Goal: Task Accomplishment & Management: Manage account settings

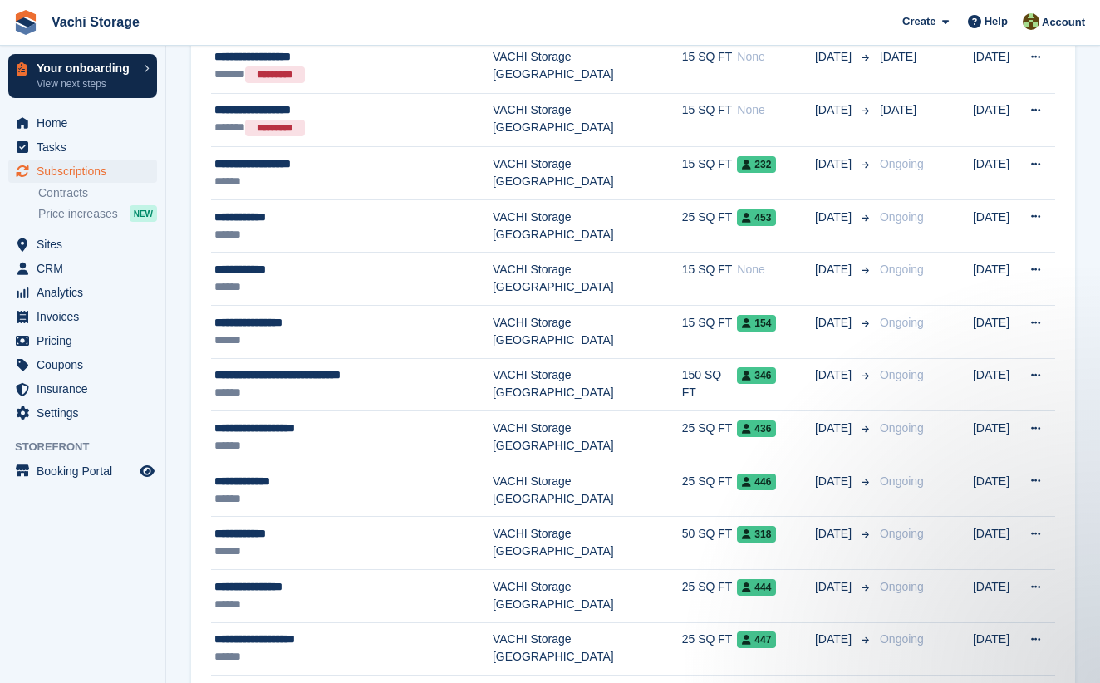
scroll to position [2008, 0]
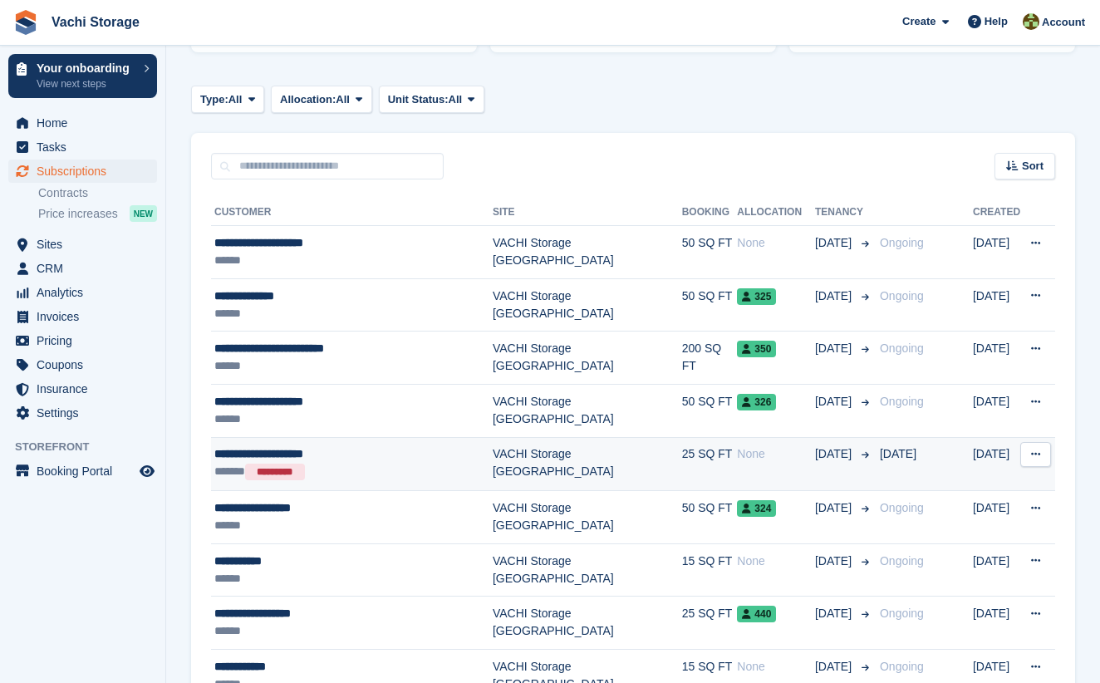
scroll to position [242, 0]
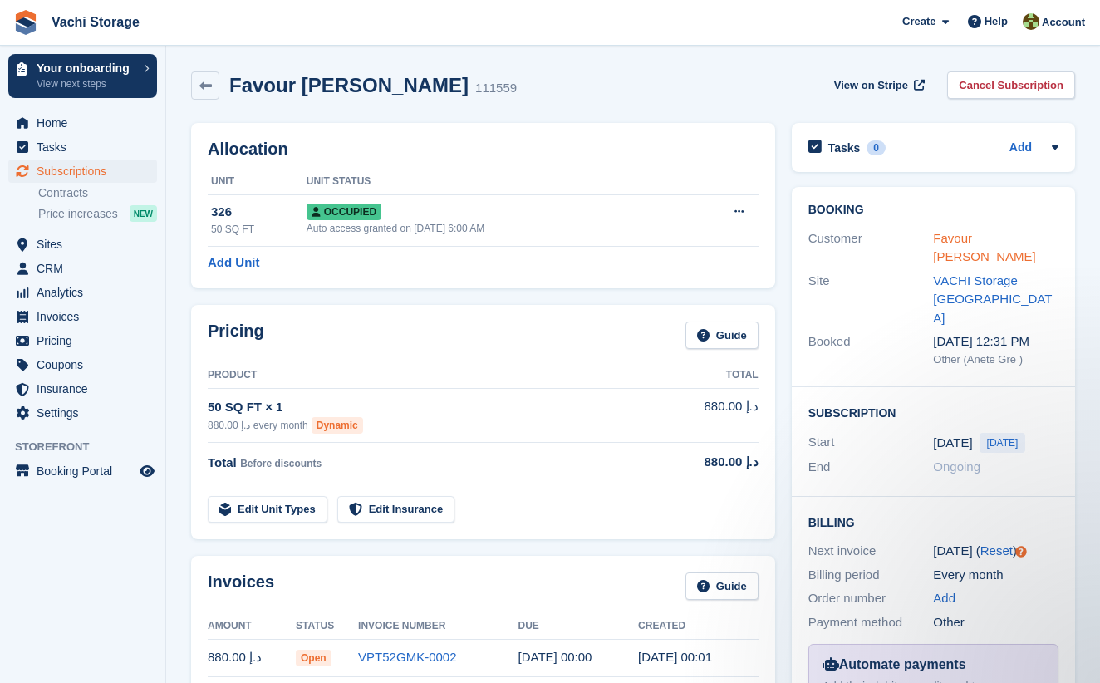
click at [1000, 233] on link "Favour [PERSON_NAME]" at bounding box center [984, 247] width 102 height 33
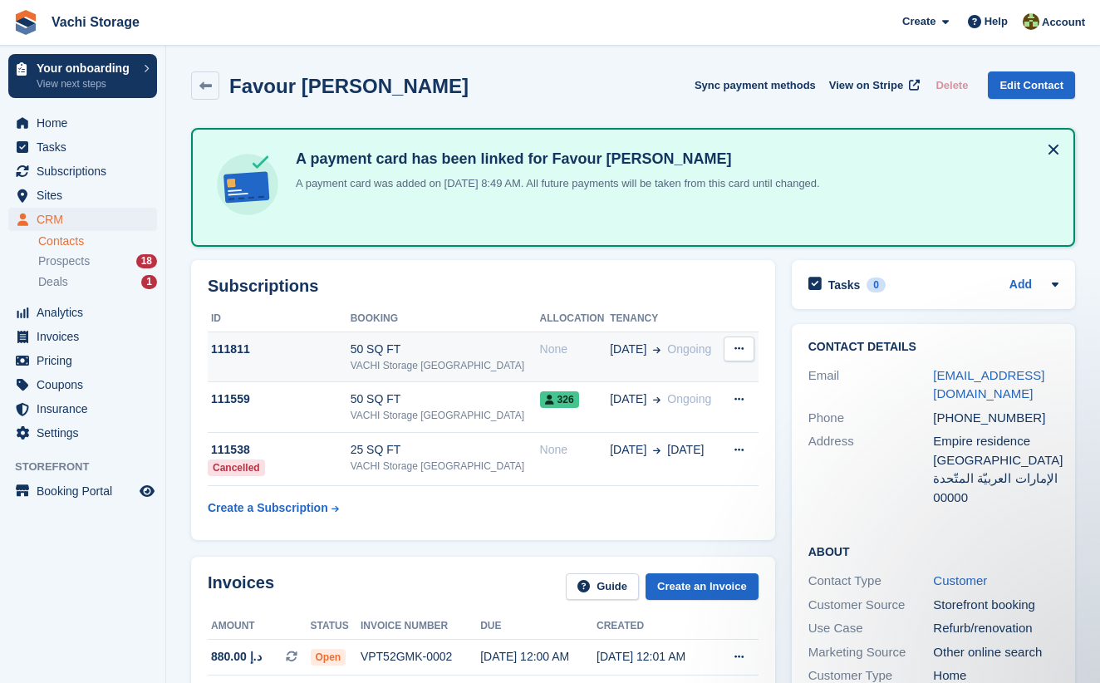
click at [693, 372] on td "03 Oct Ongoing" at bounding box center [665, 356] width 110 height 51
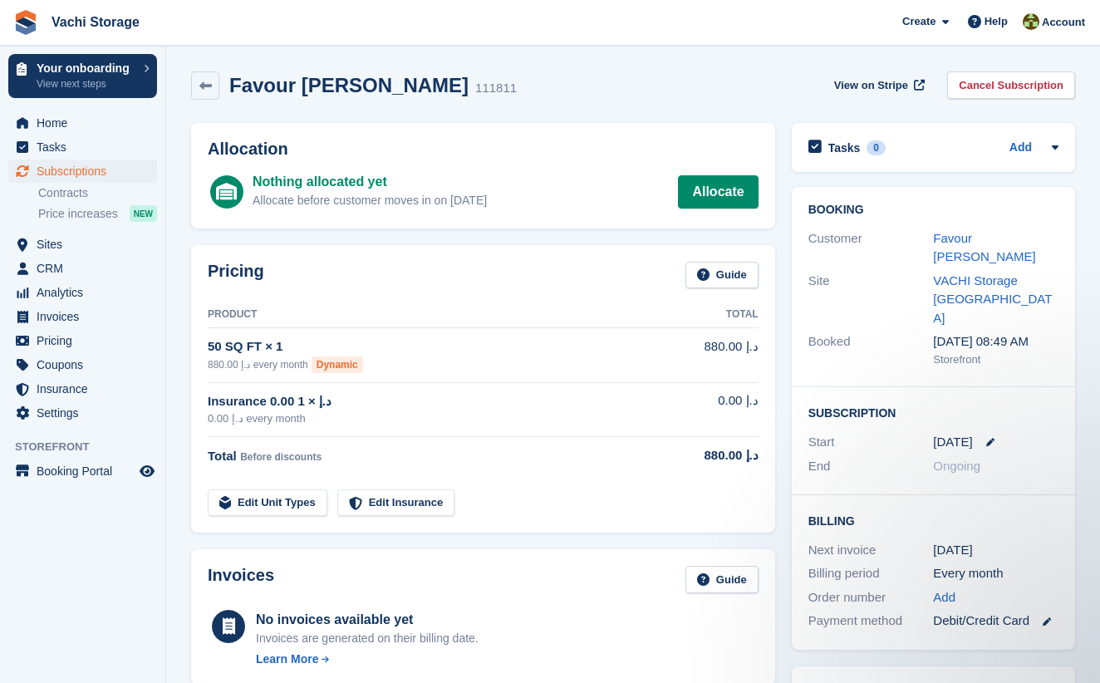
click at [622, 243] on div "Pricing Guide Product Total 50 SQ FT × 1 880.00 د.إ every month Dynamic 880.00 …" at bounding box center [483, 389] width 601 height 305
click at [209, 88] on icon at bounding box center [205, 86] width 12 height 12
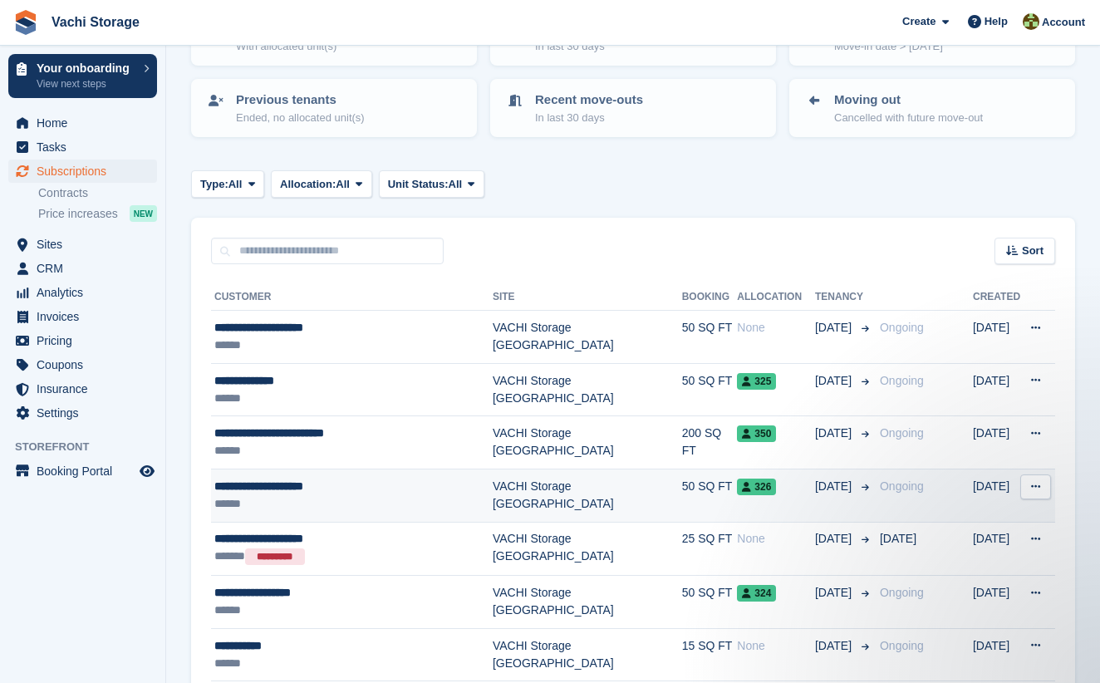
scroll to position [151, 0]
click at [401, 487] on div "**********" at bounding box center [353, 485] width 278 height 17
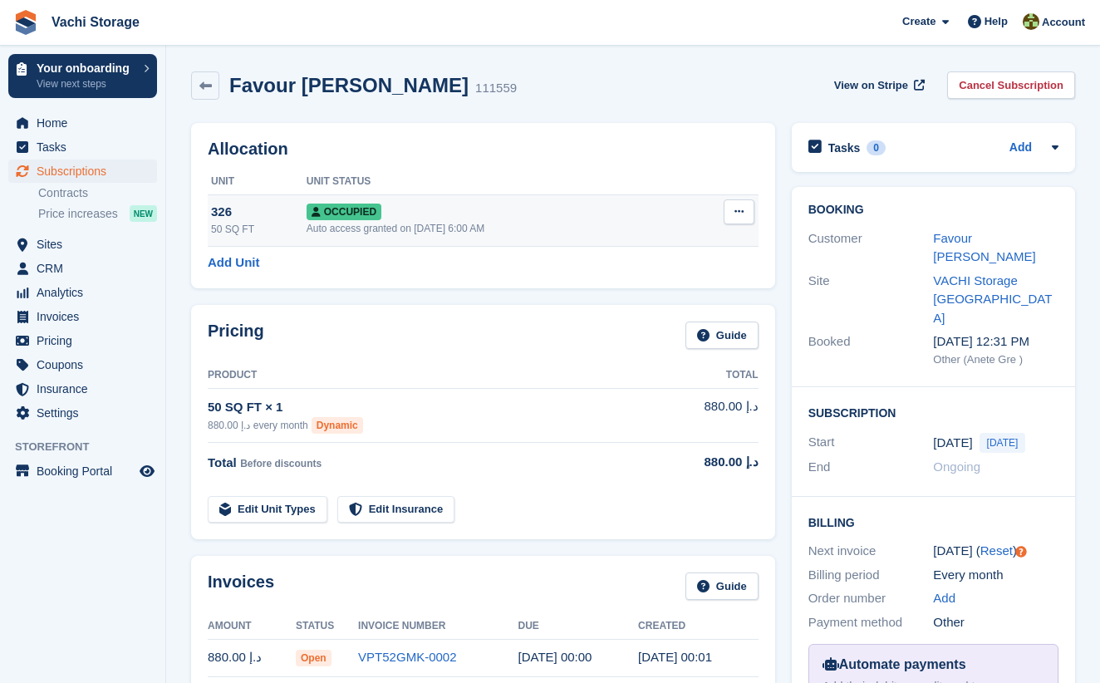
click at [736, 204] on button at bounding box center [738, 211] width 31 height 25
click at [664, 301] on p "Deallocate" at bounding box center [674, 302] width 145 height 22
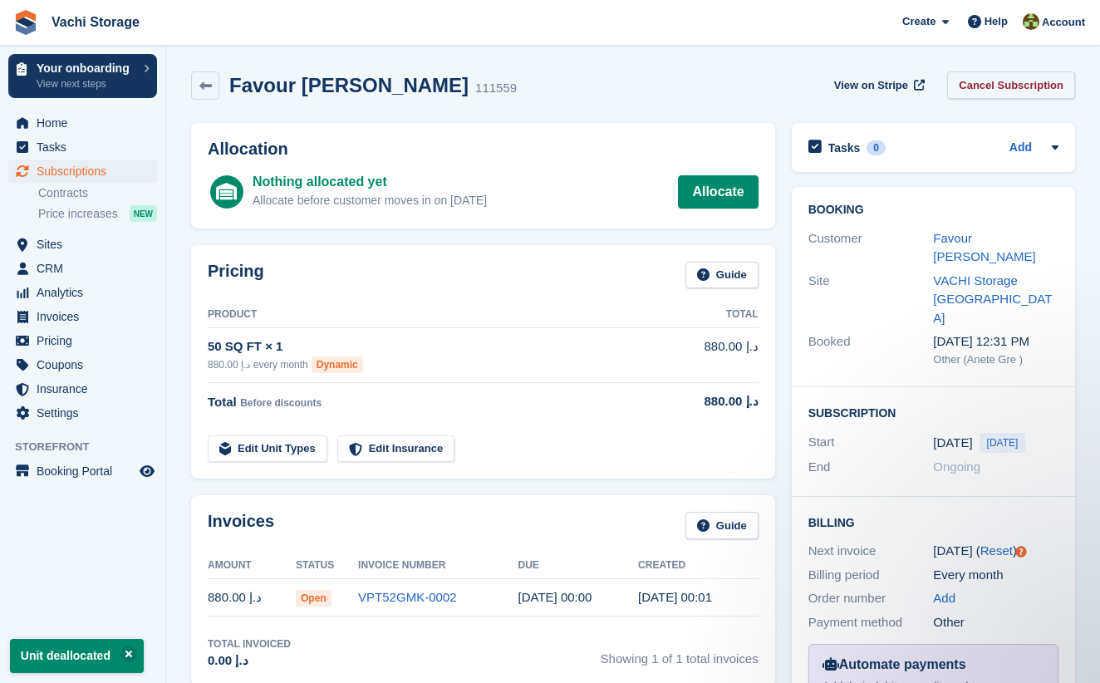
click at [1019, 90] on link "Cancel Subscription" at bounding box center [1011, 84] width 128 height 27
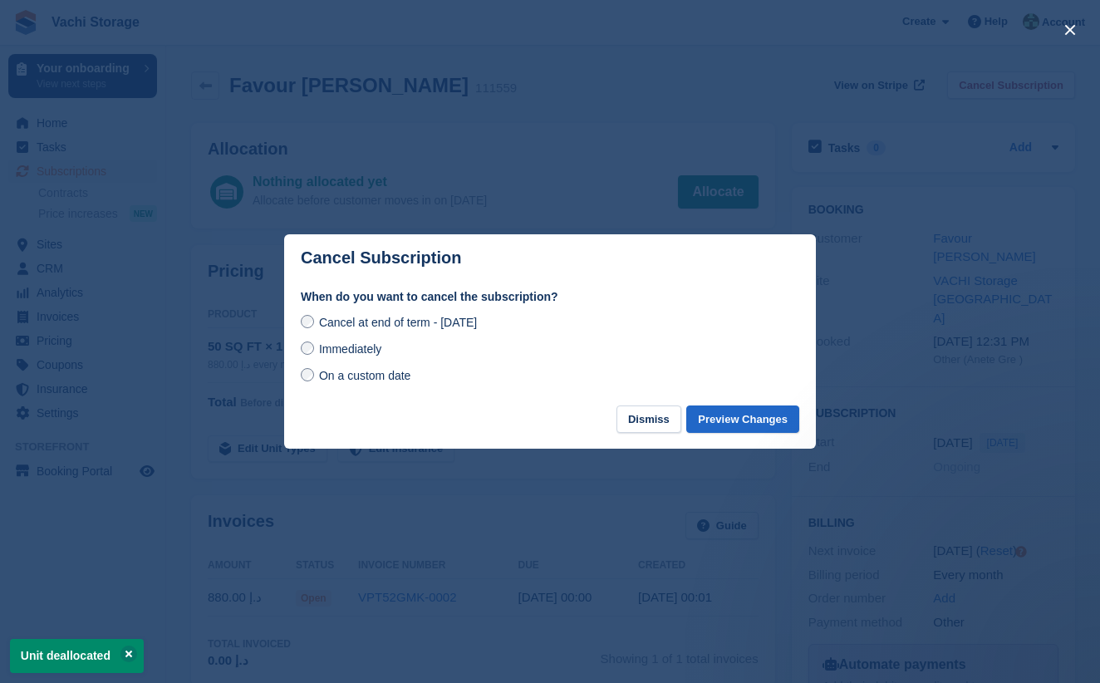
click at [389, 356] on div "Immediately" at bounding box center [550, 349] width 498 height 20
click at [358, 342] on span "Immediately" at bounding box center [350, 348] width 62 height 13
click at [762, 423] on button "Preview Changes" at bounding box center [742, 418] width 113 height 27
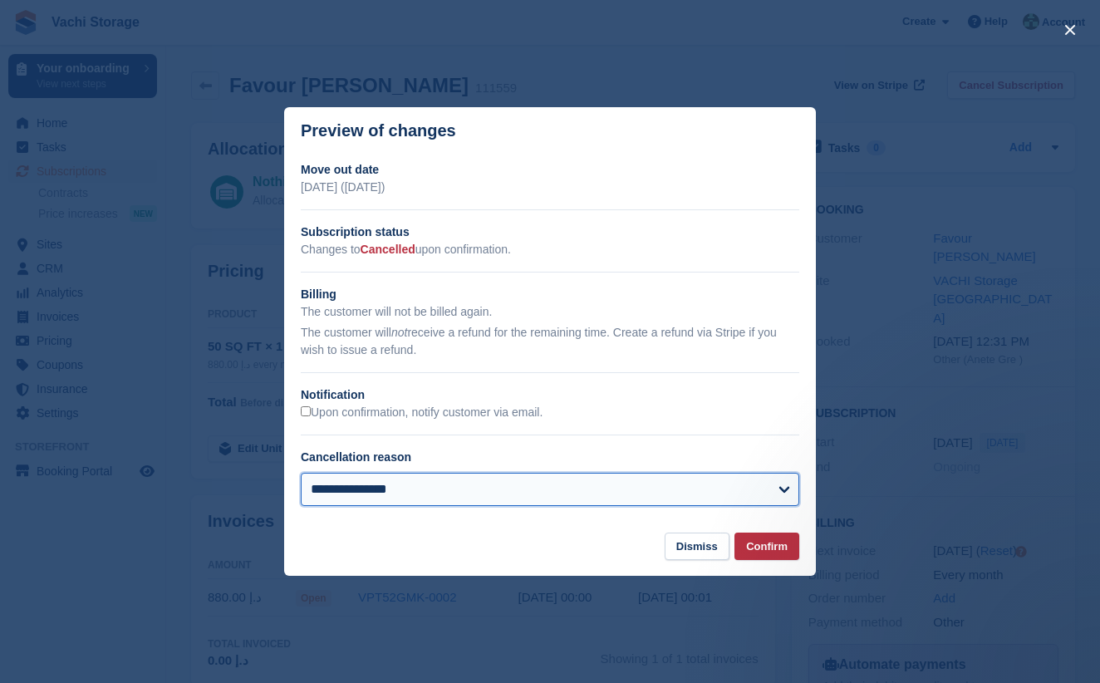
select select "**********"
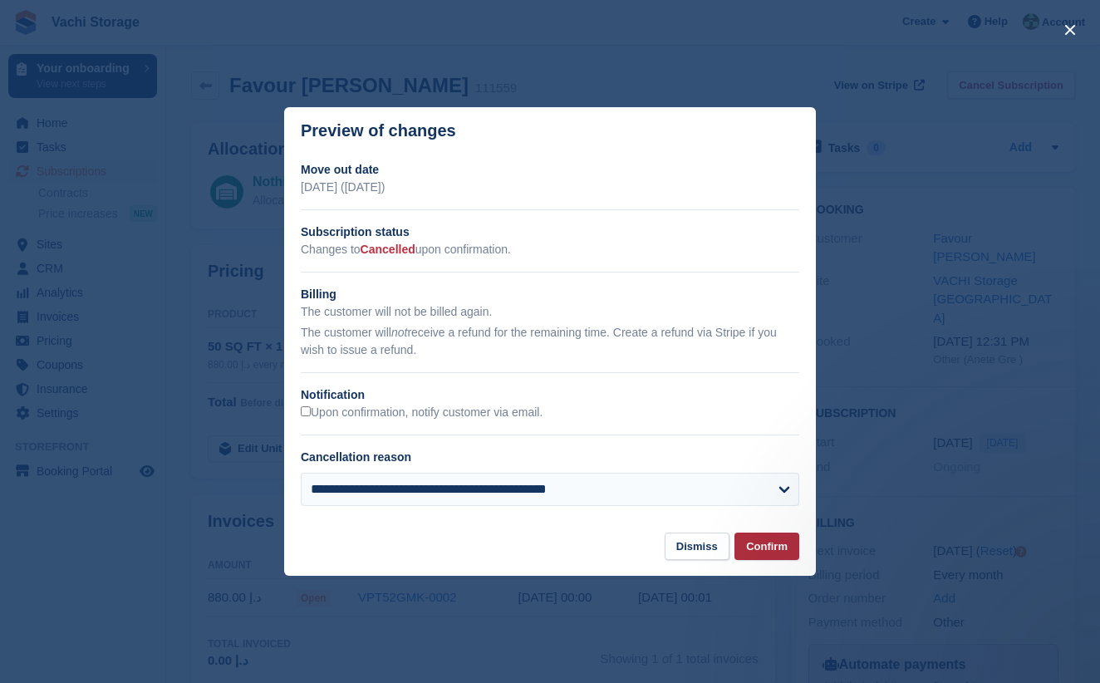
click at [782, 542] on button "Confirm" at bounding box center [766, 545] width 65 height 27
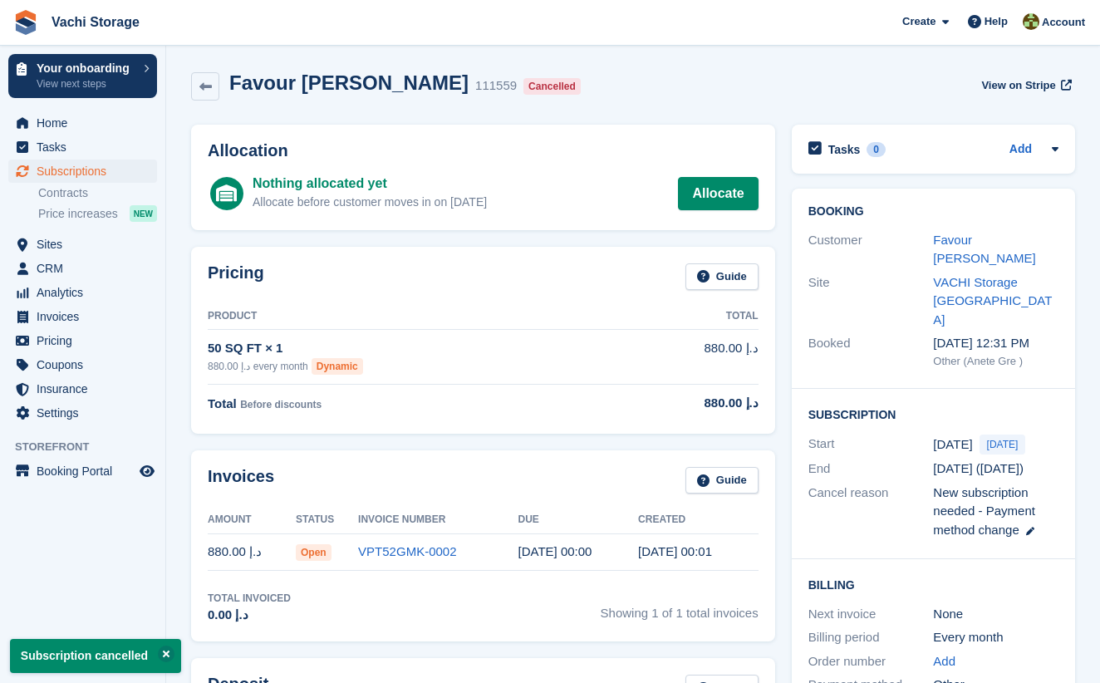
click at [92, 176] on span "Subscriptions" at bounding box center [87, 170] width 100 height 23
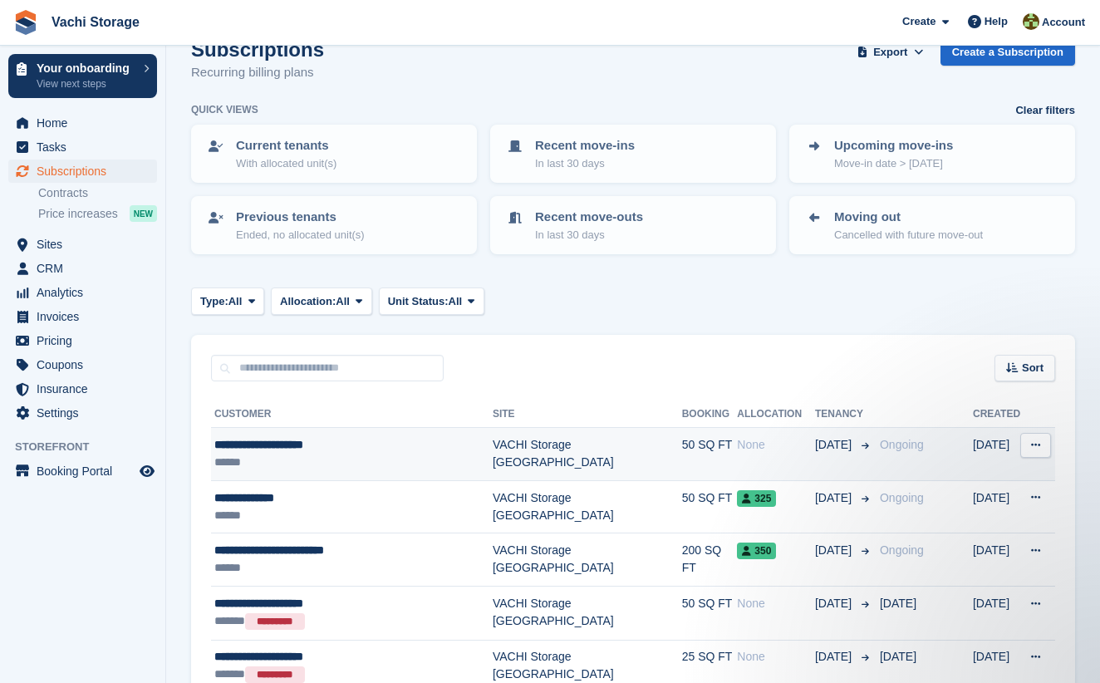
click at [737, 444] on div "None" at bounding box center [776, 444] width 78 height 17
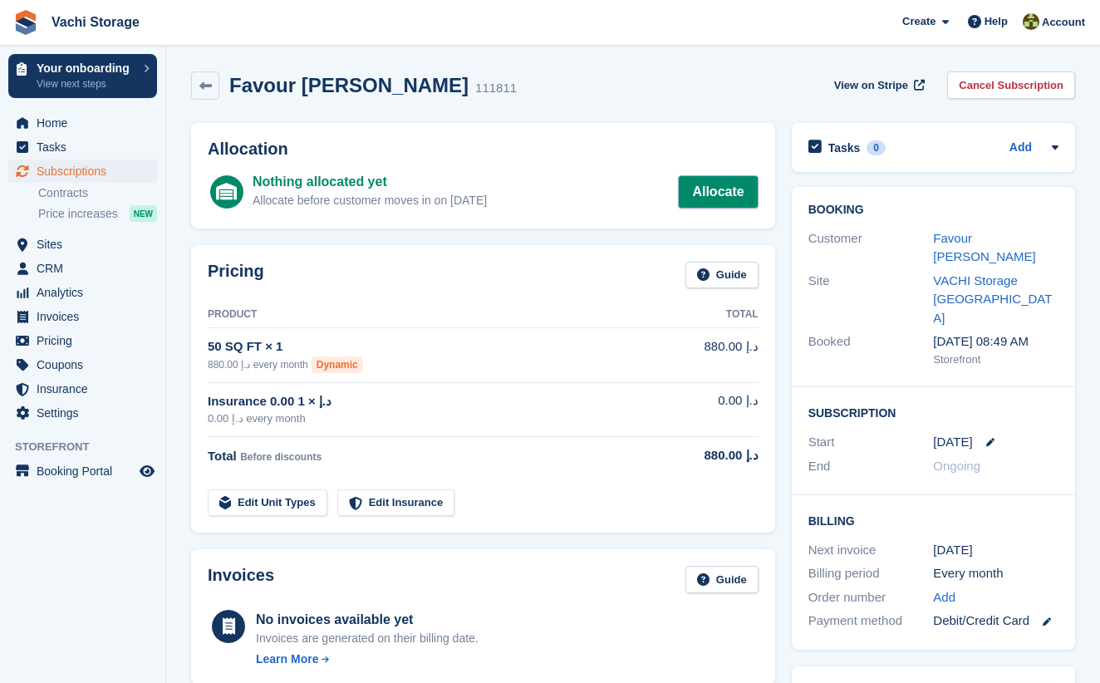
click at [731, 188] on link "Allocate" at bounding box center [718, 191] width 80 height 33
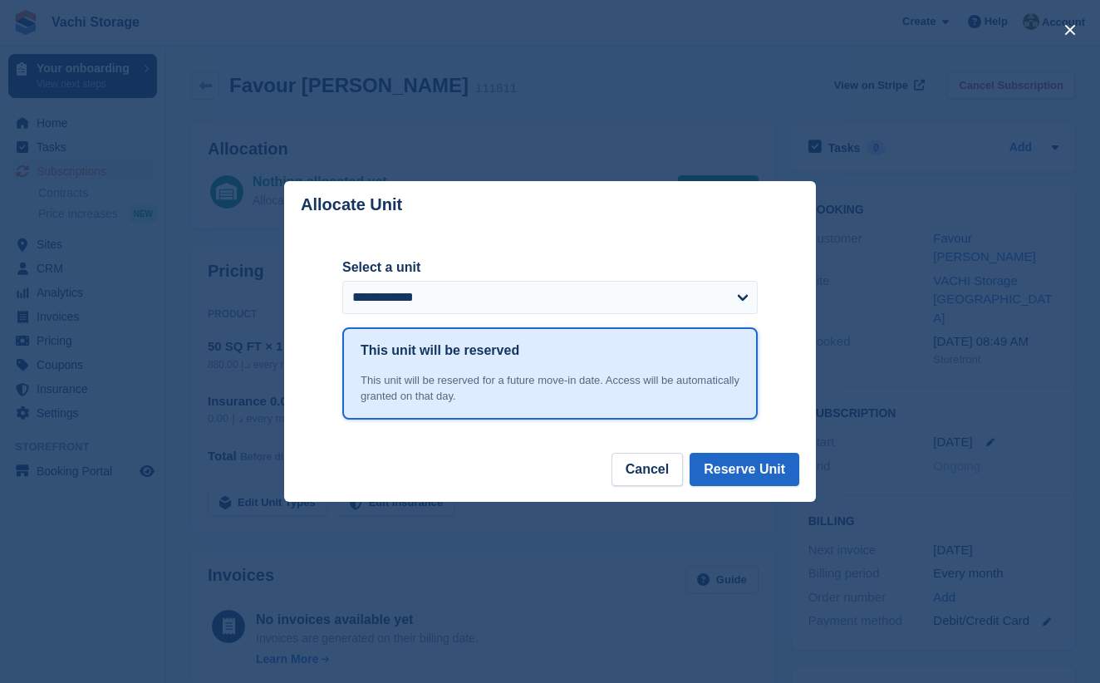
click at [493, 274] on label "Select a unit" at bounding box center [549, 267] width 415 height 20
click at [493, 281] on select "**********" at bounding box center [549, 297] width 415 height 33
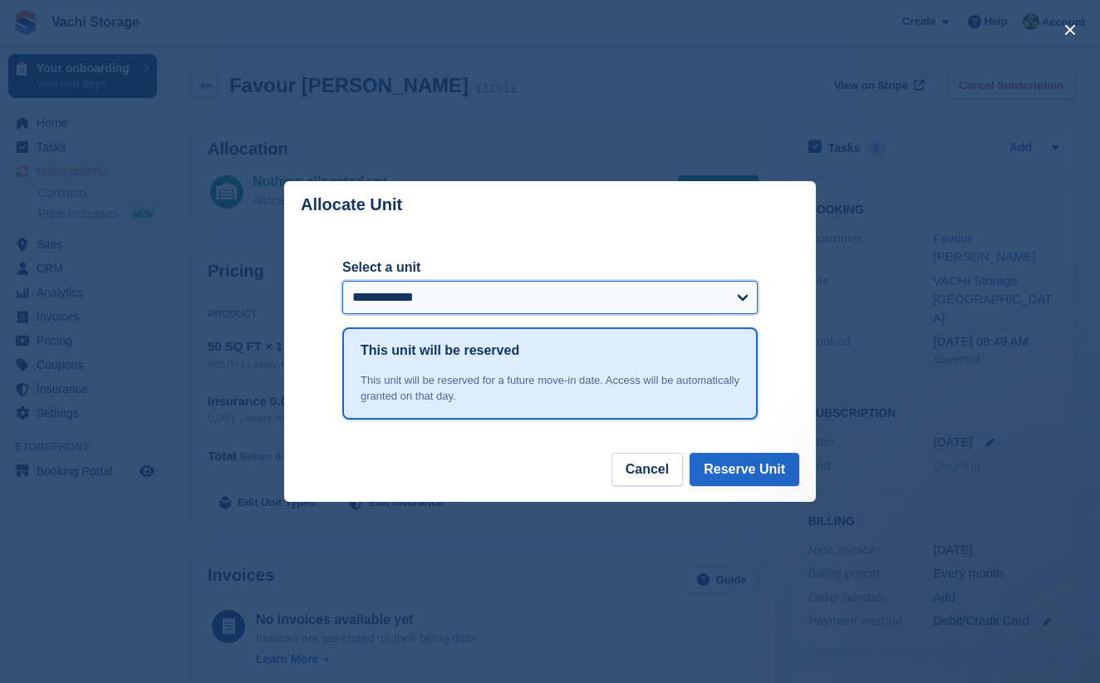
select select "******"
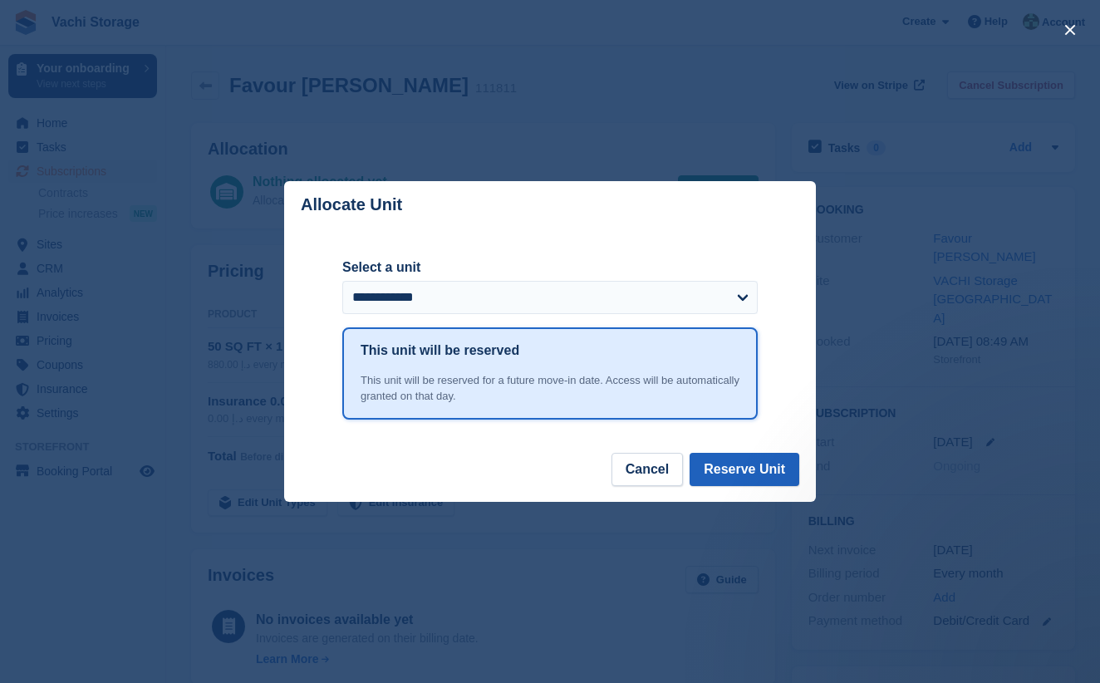
click at [727, 477] on button "Reserve Unit" at bounding box center [744, 469] width 110 height 33
